Goal: Information Seeking & Learning: Learn about a topic

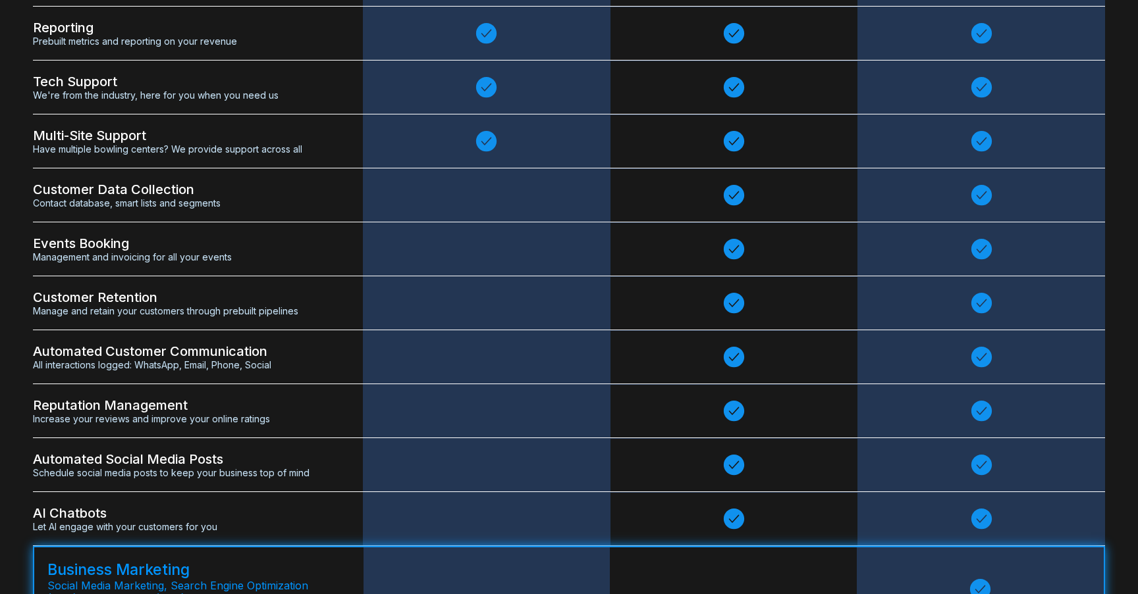
scroll to position [2345, 0]
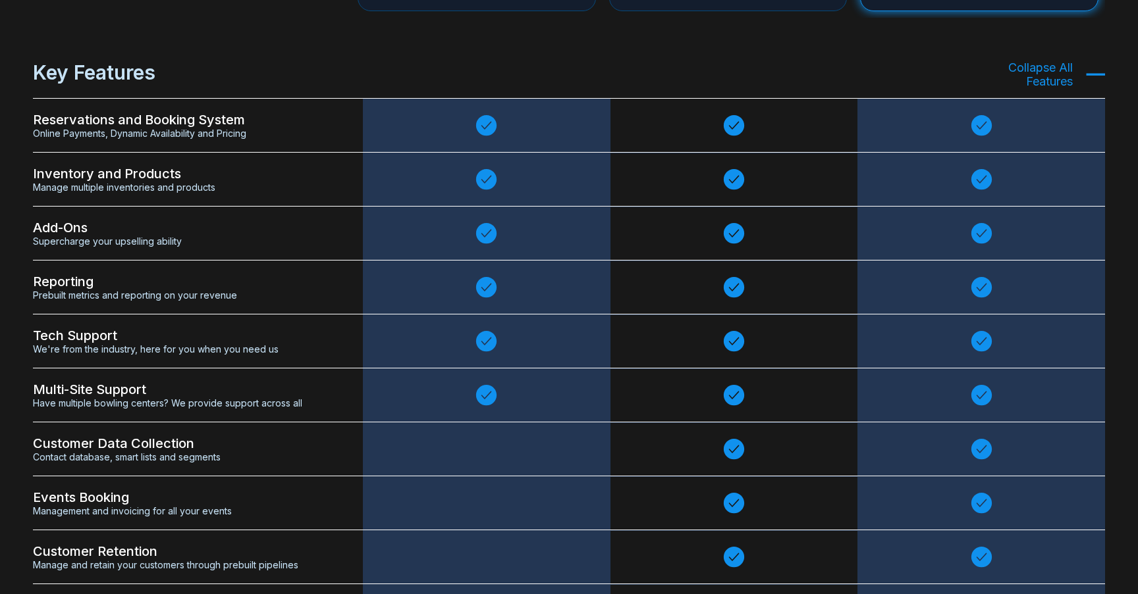
scroll to position [2781, 0]
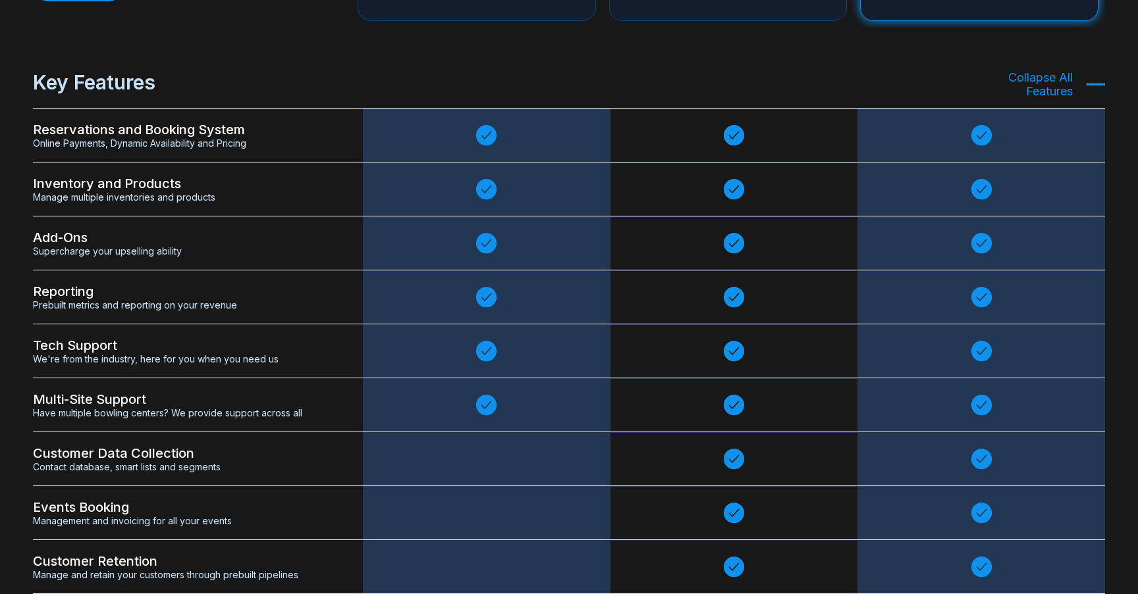
click at [199, 149] on span "Online Payments, Dynamic Availability and Pricing" at bounding box center [181, 143] width 297 height 11
copy div "Online Payments, Dynamic Availability and Pricing"
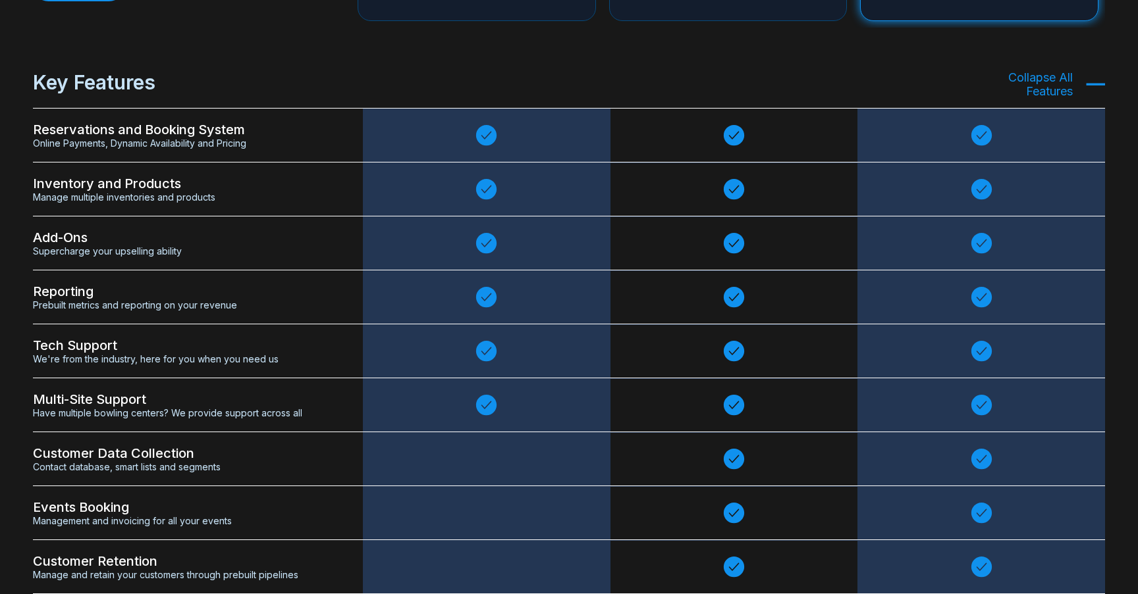
click at [190, 153] on div "Reservations and Booking System Online Payments, Dynamic Availability and Prici…" at bounding box center [198, 136] width 330 height 54
copy div "Online Payments, Dynamic Availability and Pricing"
click at [166, 138] on span "Reservations and Booking System" at bounding box center [181, 130] width 297 height 16
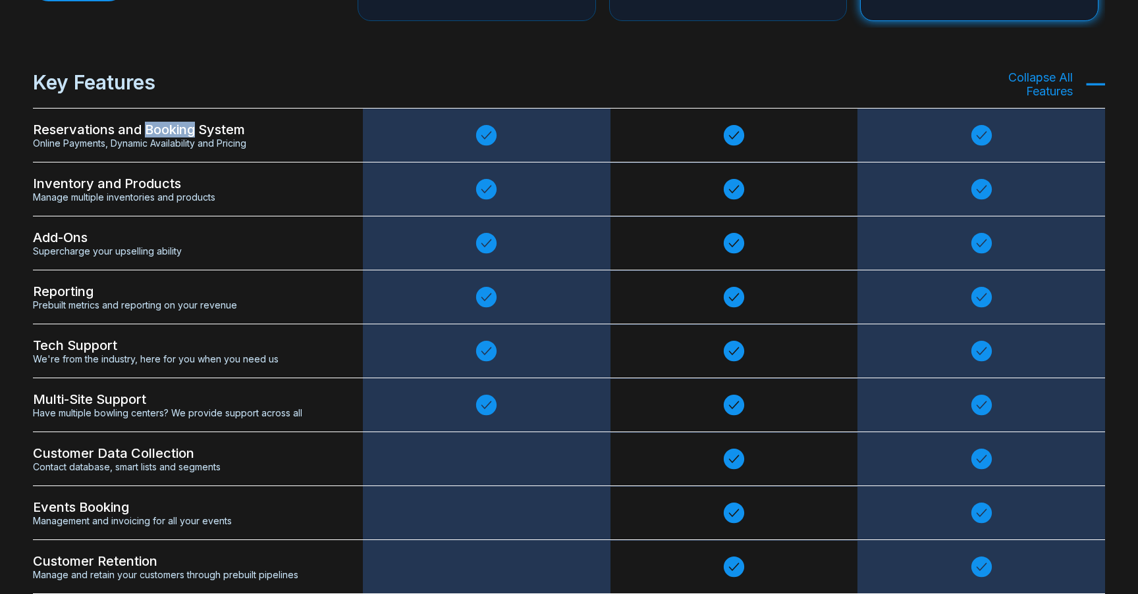
click at [166, 138] on span "Reservations and Booking System" at bounding box center [181, 130] width 297 height 16
click at [170, 145] on span "Online Payments, Dynamic Availability and Pricing" at bounding box center [181, 143] width 297 height 11
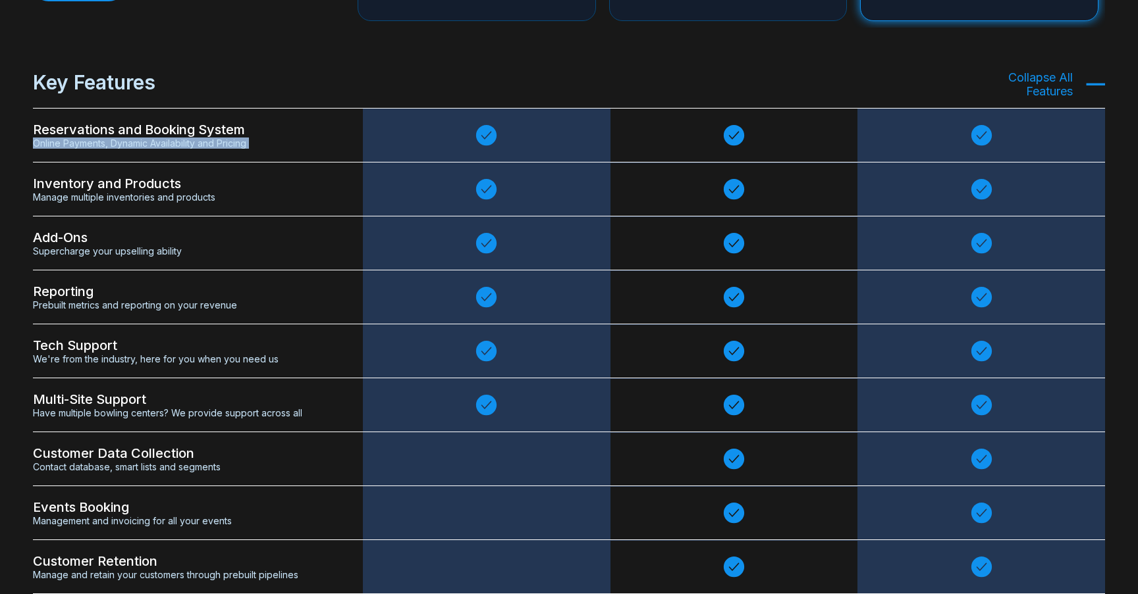
copy div "Online Payments, Dynamic Availability and Pricing"
click at [164, 148] on span "Online Payments, Dynamic Availability and Pricing" at bounding box center [181, 143] width 297 height 11
click at [140, 207] on div "Inventory and Products Manage multiple inventories and products" at bounding box center [198, 190] width 330 height 54
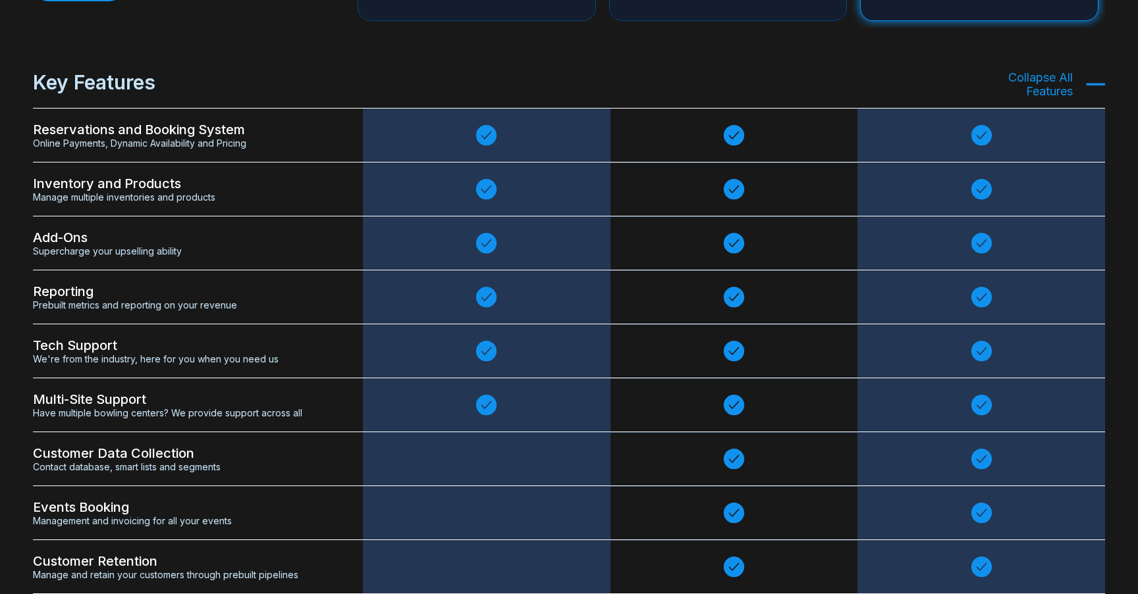
click at [140, 207] on div "Inventory and Products Manage multiple inventories and products" at bounding box center [198, 190] width 330 height 54
click at [144, 207] on div "Inventory and Products Manage multiple inventories and products" at bounding box center [198, 190] width 330 height 54
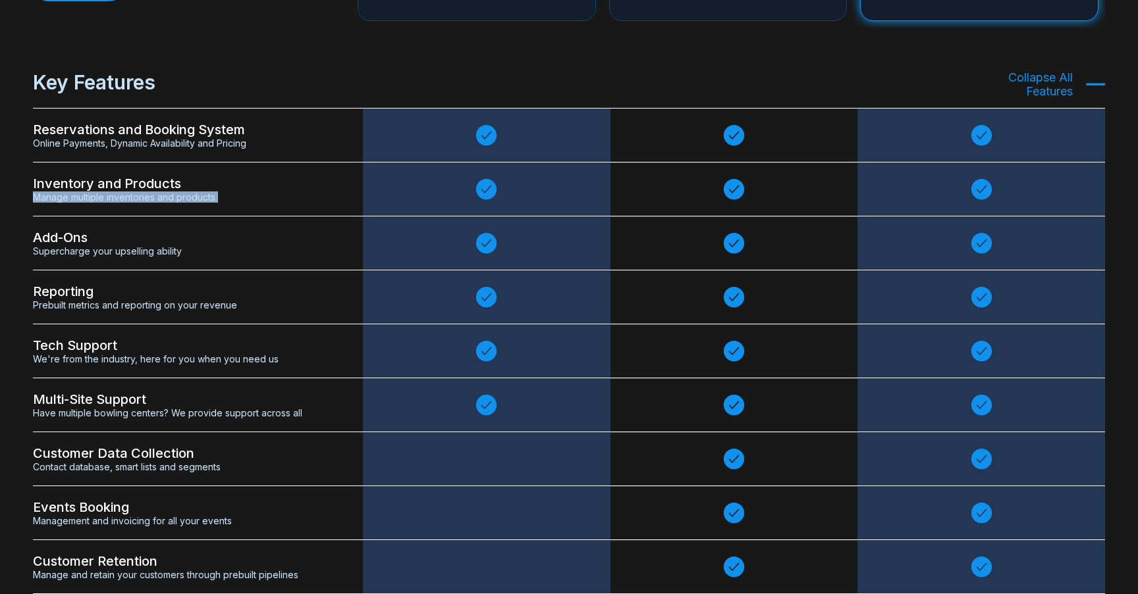
click at [137, 207] on div "Inventory and Products Manage multiple inventories and products" at bounding box center [198, 190] width 330 height 54
click at [119, 264] on div "Add-Ons Supercharge your upselling ability" at bounding box center [198, 244] width 330 height 54
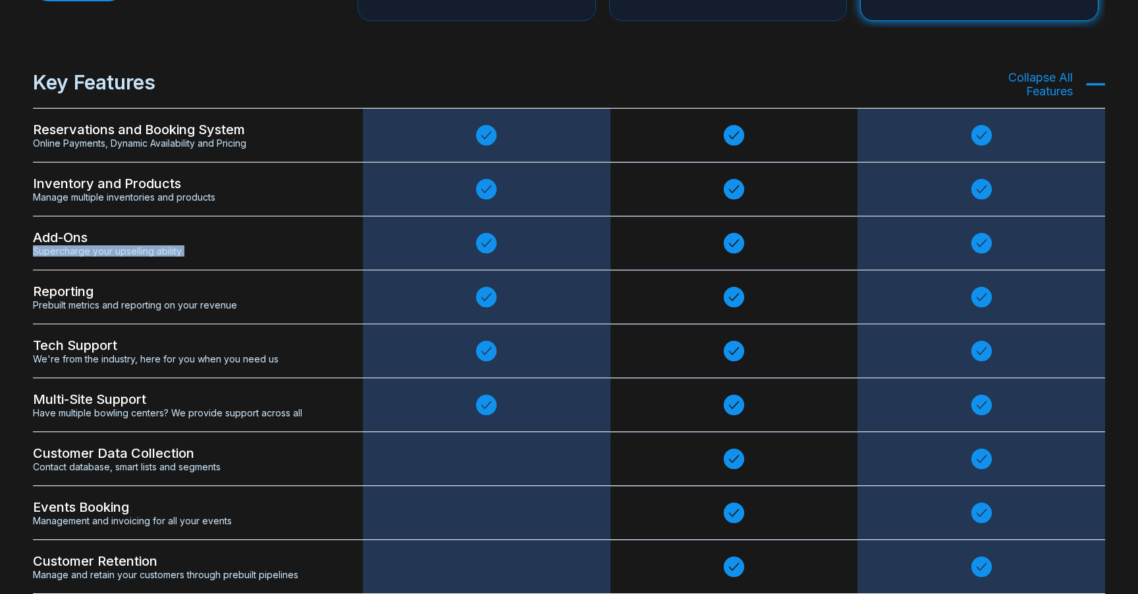
click at [119, 264] on div "Add-Ons Supercharge your upselling ability" at bounding box center [198, 244] width 330 height 54
copy div "Supercharge your upselling ability"
click at [163, 264] on div "Add-Ons Supercharge your upselling ability" at bounding box center [198, 244] width 330 height 54
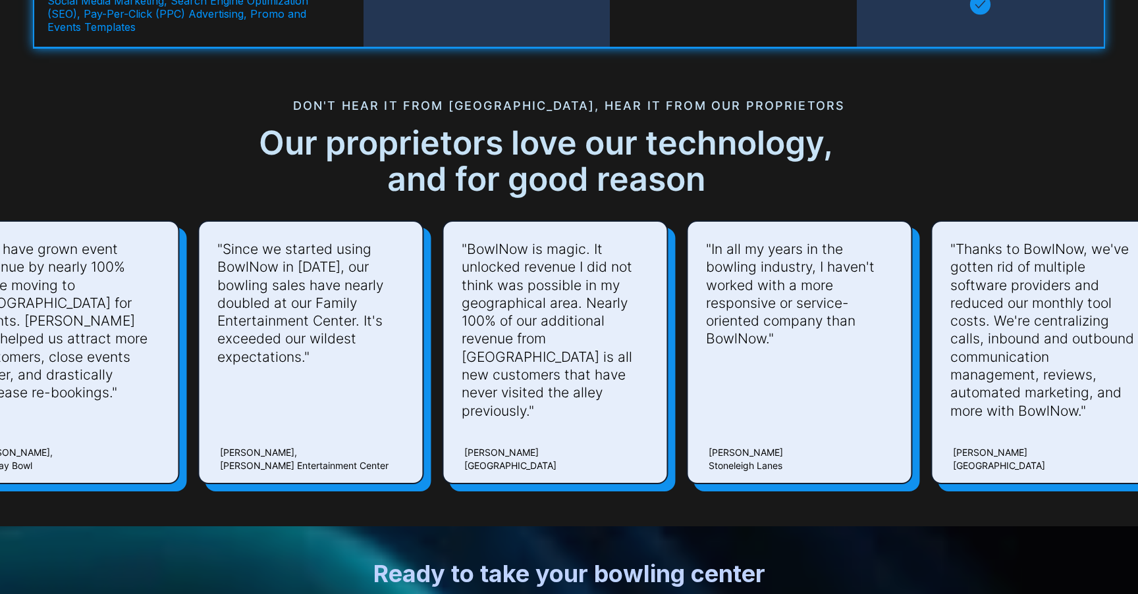
scroll to position [3625, 0]
